Goal: Task Accomplishment & Management: Use online tool/utility

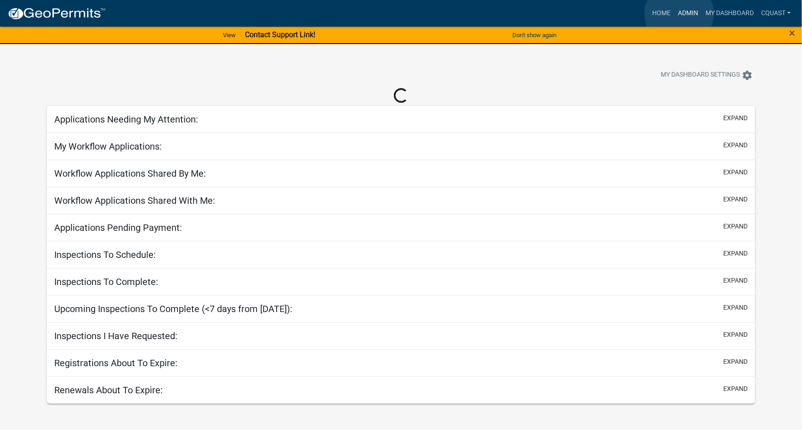
click at [679, 14] on link "Admin" at bounding box center [688, 13] width 28 height 17
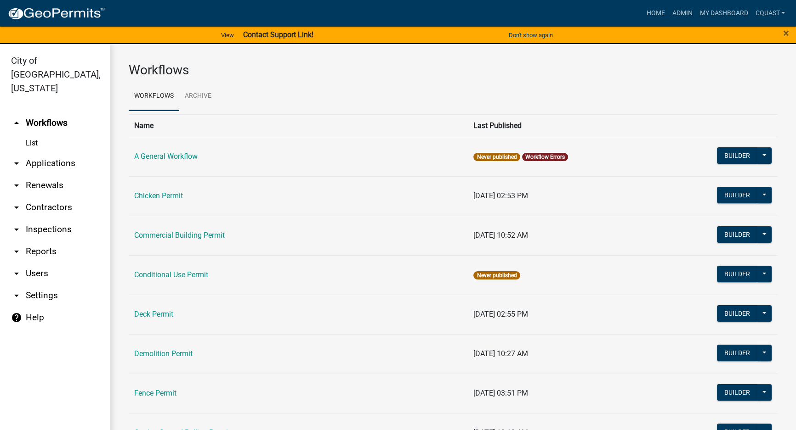
click at [68, 153] on link "arrow_drop_down Applications" at bounding box center [55, 164] width 110 height 22
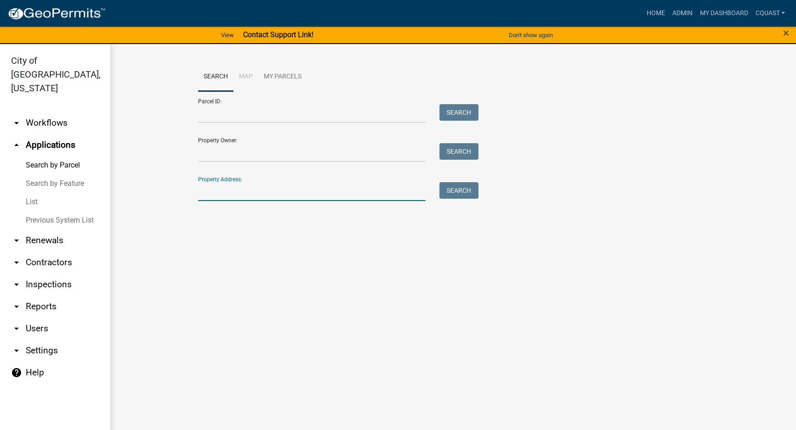
click at [253, 193] on input "Property Address:" at bounding box center [311, 191] width 227 height 19
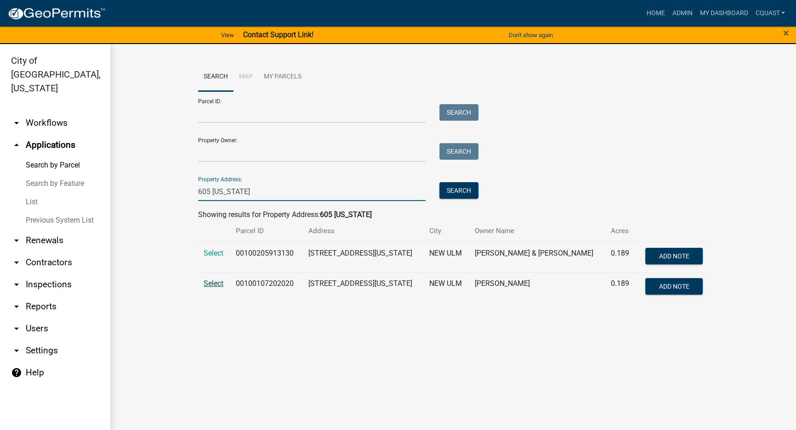
type input "605 [US_STATE]"
click at [215, 282] on span "Select" at bounding box center [214, 283] width 20 height 9
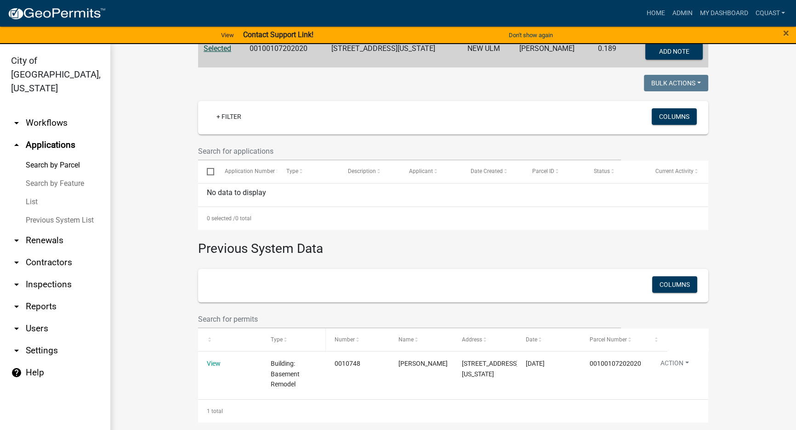
scroll to position [215, 0]
